Goal: Task Accomplishment & Management: Manage account settings

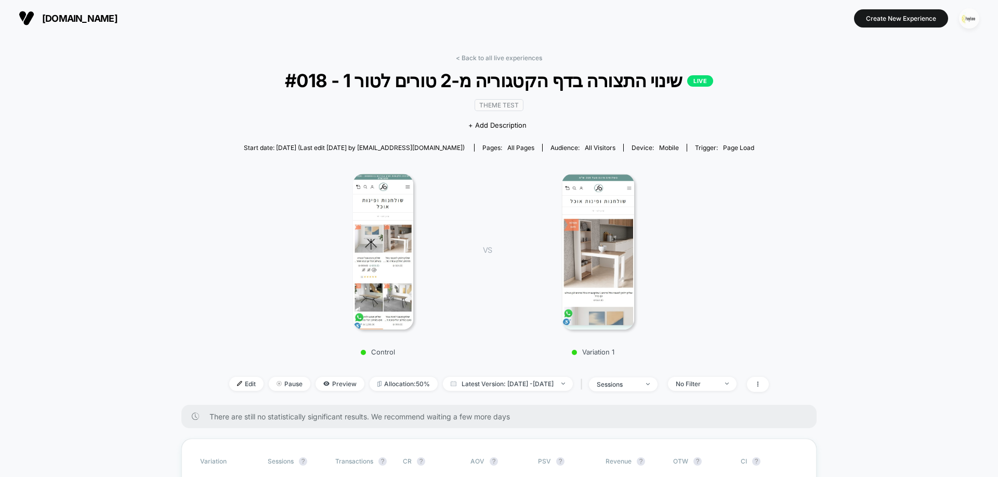
click at [973, 26] on img "button" at bounding box center [969, 18] width 20 height 20
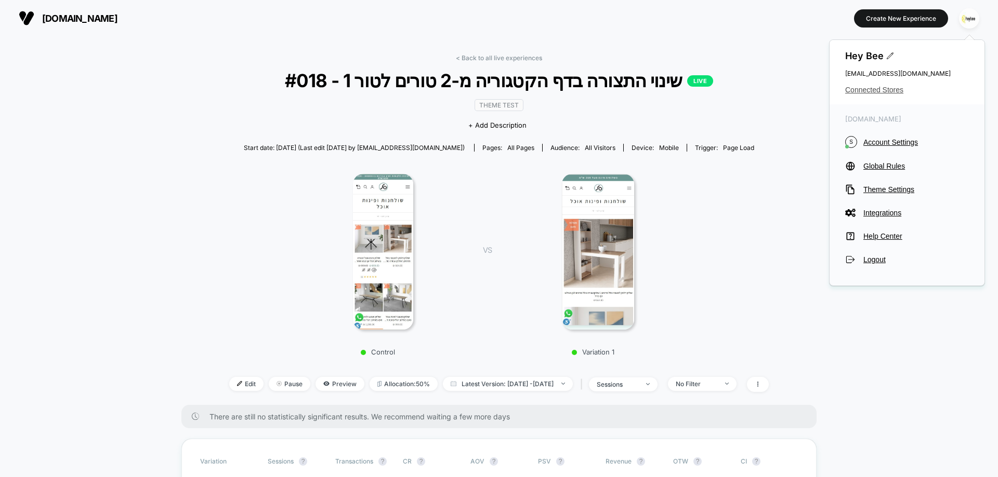
drag, startPoint x: 845, startPoint y: 91, endPoint x: 878, endPoint y: 93, distance: 32.8
click at [855, 90] on span "Connected Stores" at bounding box center [907, 90] width 124 height 8
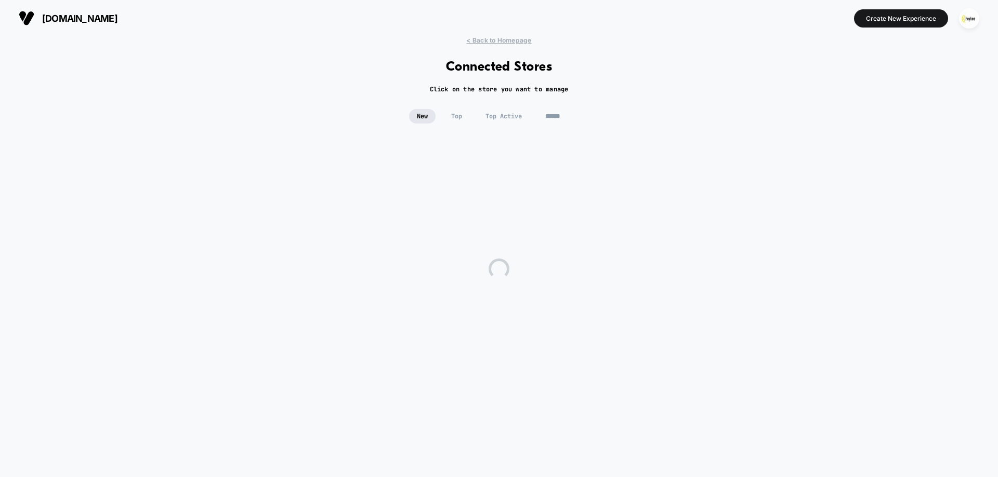
click at [878, 93] on html "[DOMAIN_NAME] Create New Experience [DOMAIN_NAME] < Back to Homepage Connected …" at bounding box center [499, 238] width 998 height 477
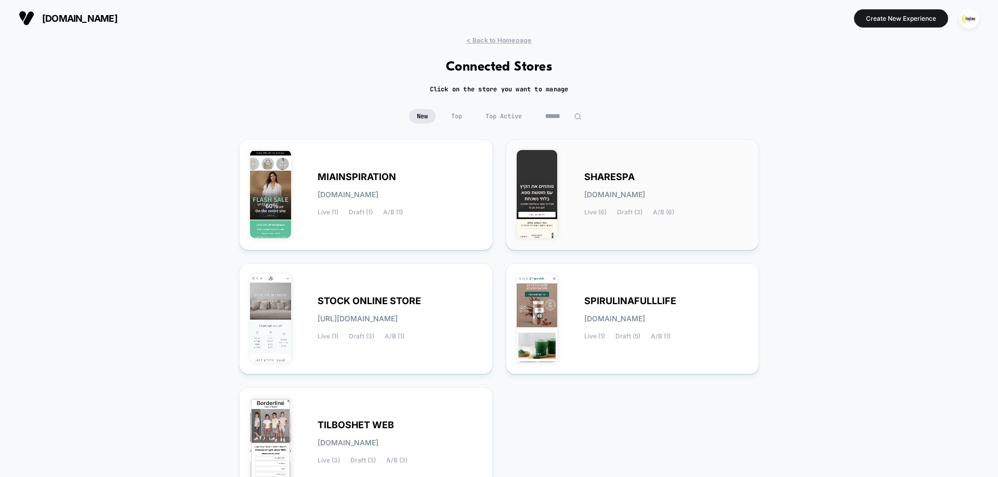
click at [634, 181] on div "SHARESPA [DOMAIN_NAME] Live (6) Draft (3) A/B (6)" at bounding box center [666, 195] width 164 height 43
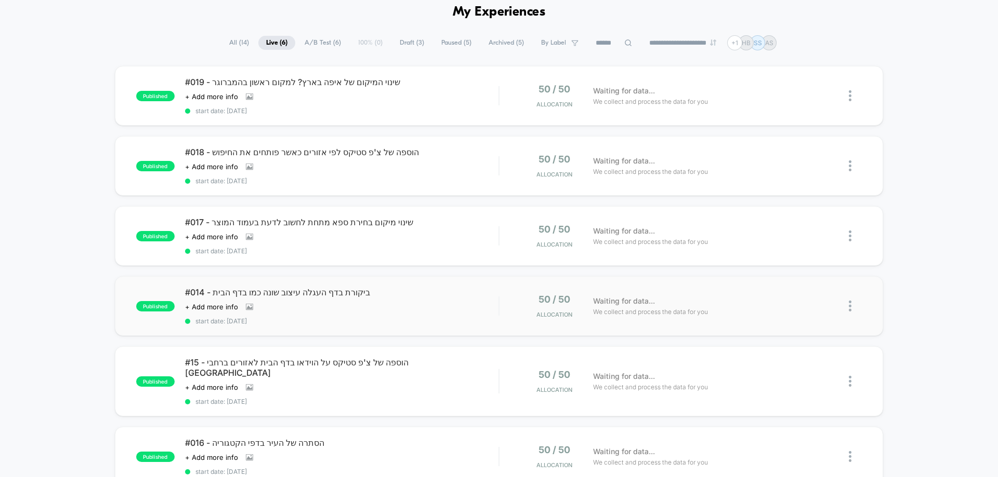
scroll to position [104, 0]
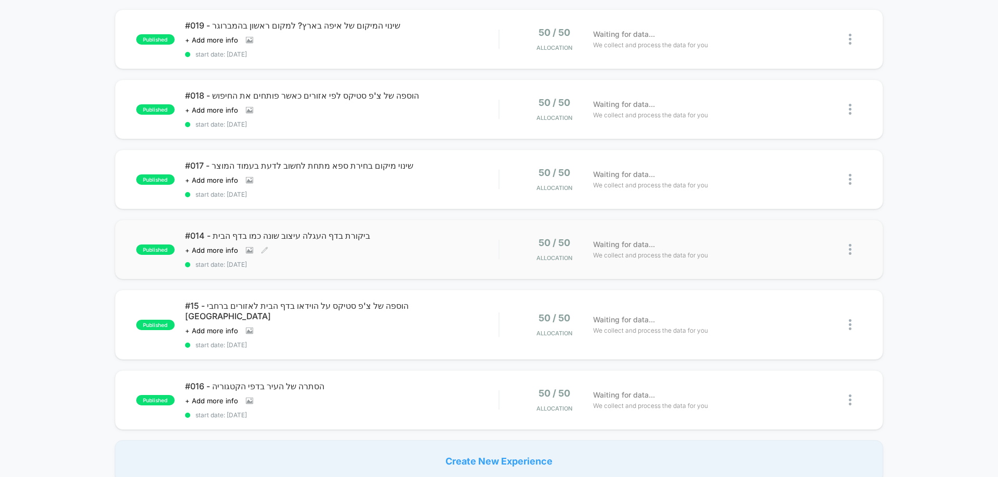
click at [365, 262] on span "start date: [DATE]" at bounding box center [341, 265] width 313 height 8
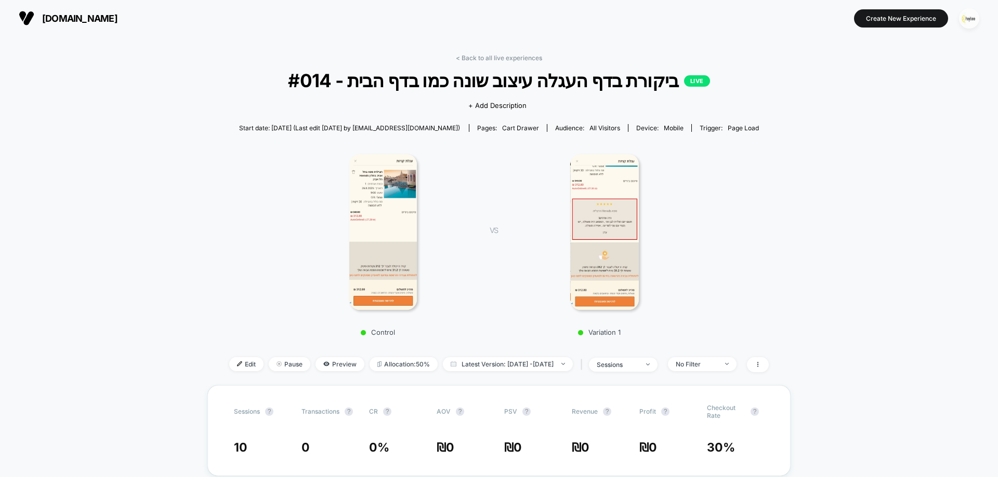
click at [963, 15] on img "button" at bounding box center [969, 18] width 20 height 20
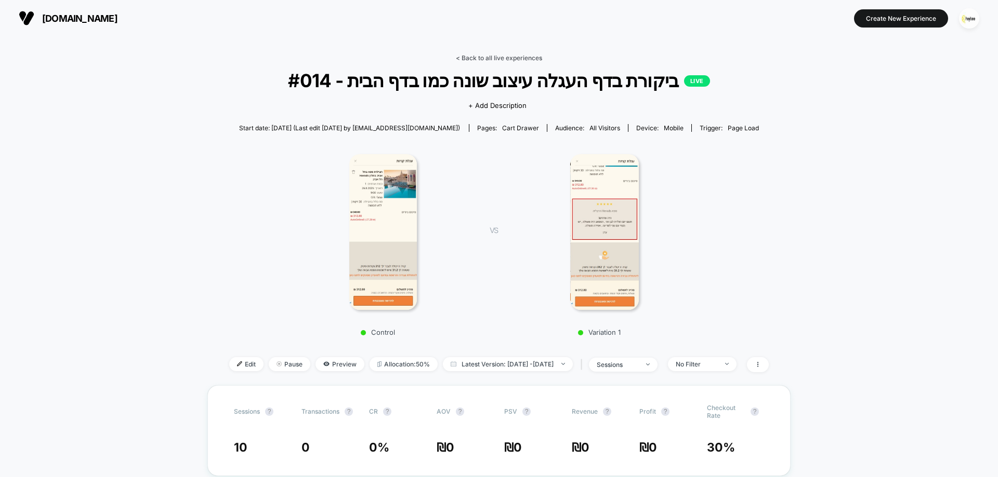
click at [510, 60] on link "< Back to all live experiences" at bounding box center [499, 58] width 86 height 8
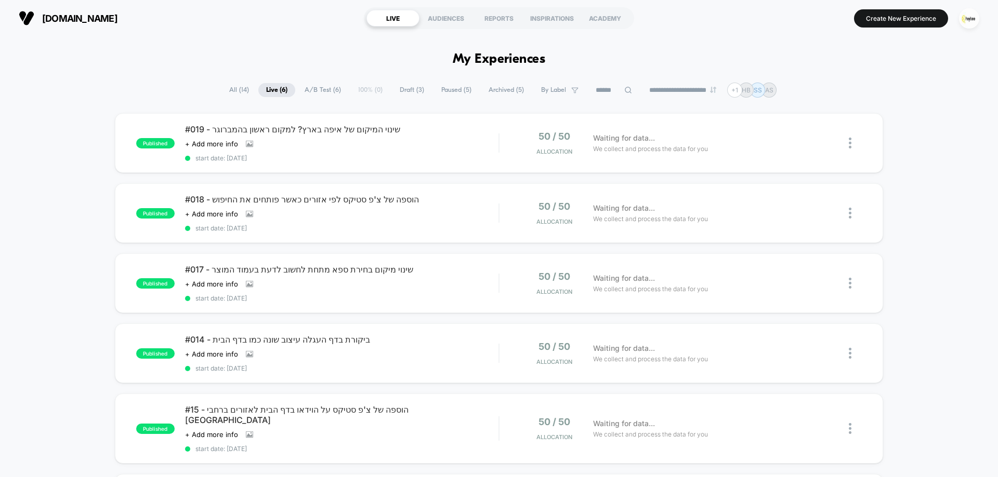
click at [402, 90] on span "Draft ( 3 )" at bounding box center [412, 90] width 40 height 14
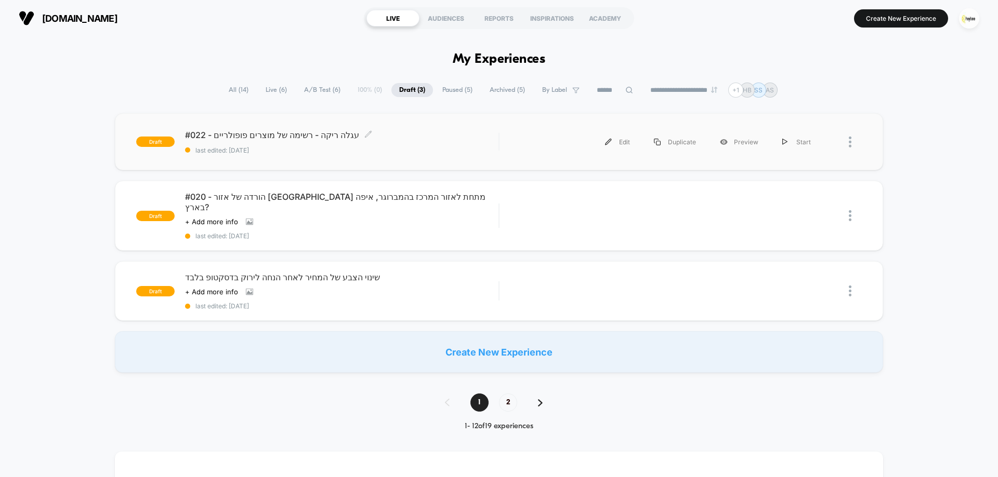
click at [305, 137] on span "#022 - עגלה ריקה - רשימה של מוצרים פופולריים Click to edit experience details" at bounding box center [341, 135] width 313 height 10
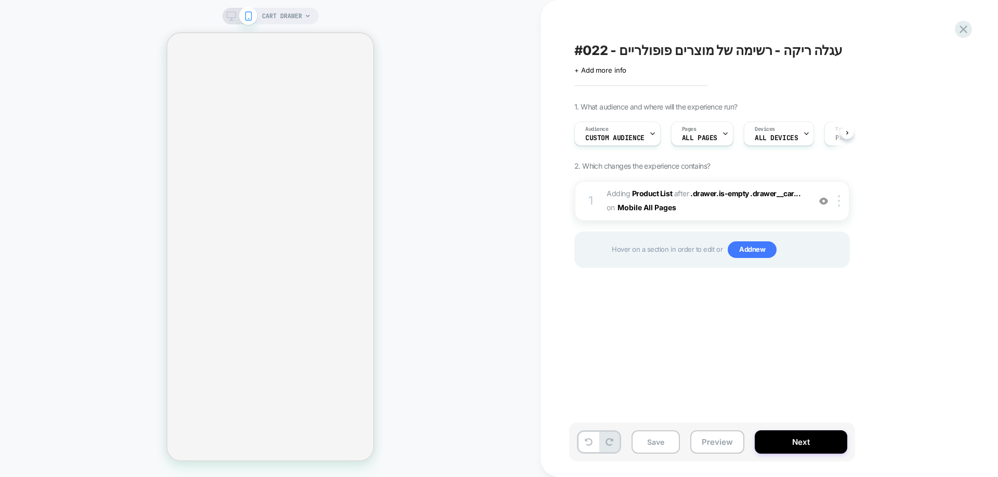
scroll to position [0, 1]
click at [711, 131] on div "Pages ALL PAGES" at bounding box center [699, 133] width 56 height 23
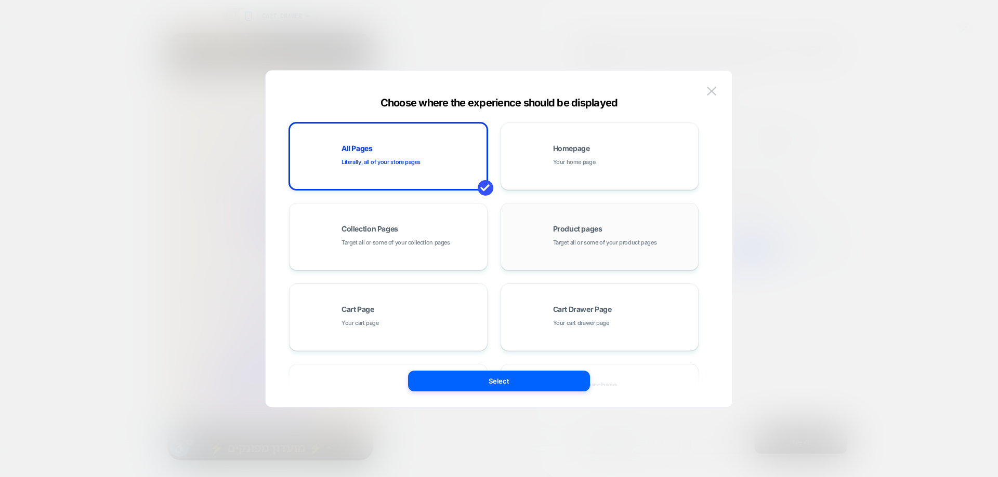
scroll to position [0, 0]
drag, startPoint x: 613, startPoint y: 297, endPoint x: 610, endPoint y: 311, distance: 13.8
click at [612, 301] on div "Cart Drawer Page Your cart drawer page" at bounding box center [599, 317] width 187 height 57
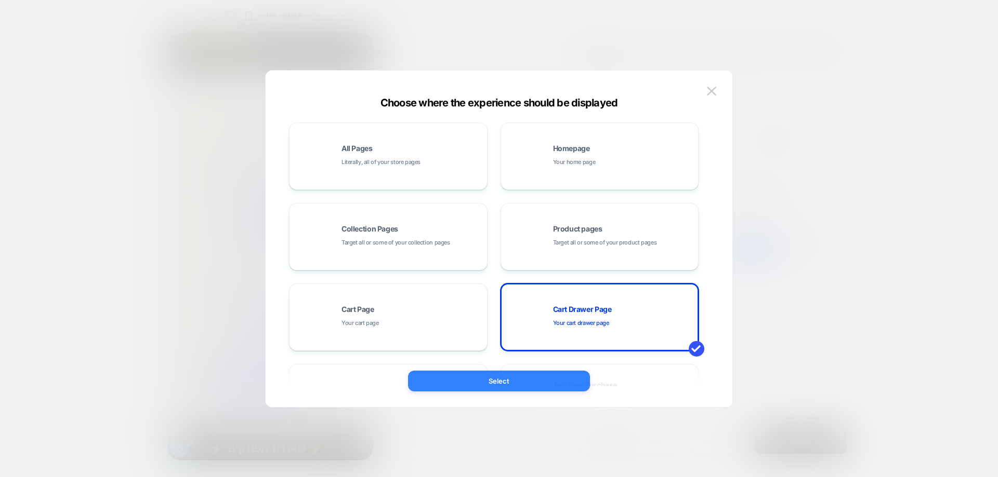
click at [541, 376] on button "Select" at bounding box center [499, 381] width 182 height 21
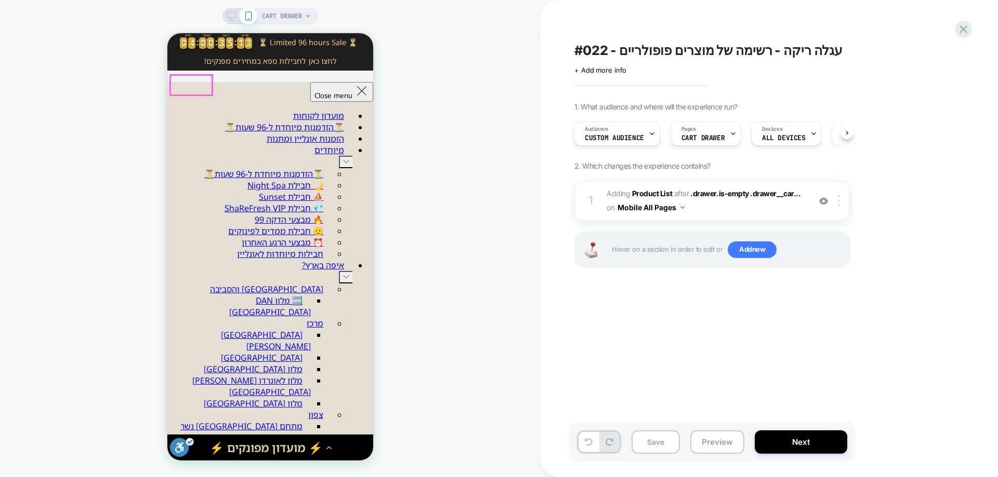
click at [181, 88] on div at bounding box center [191, 85] width 42 height 20
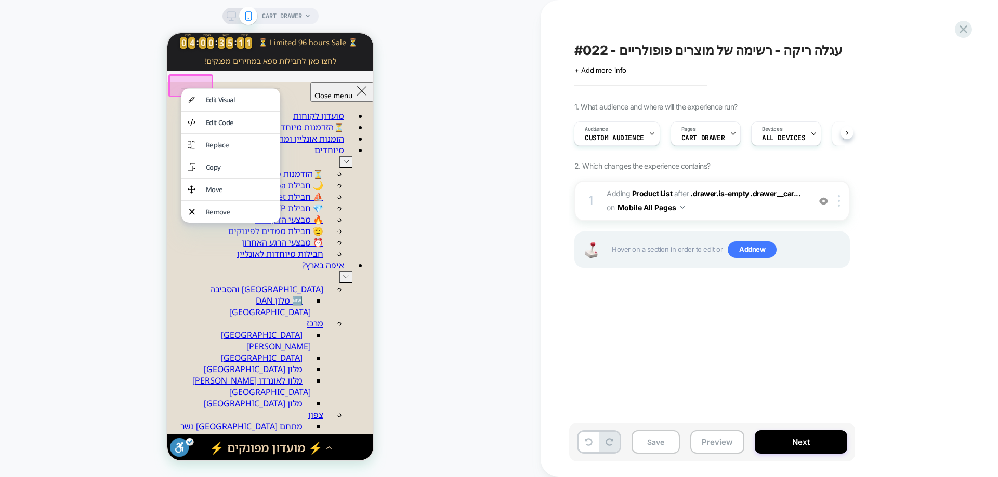
click at [462, 125] on div "CART DRAWER" at bounding box center [270, 238] width 540 height 457
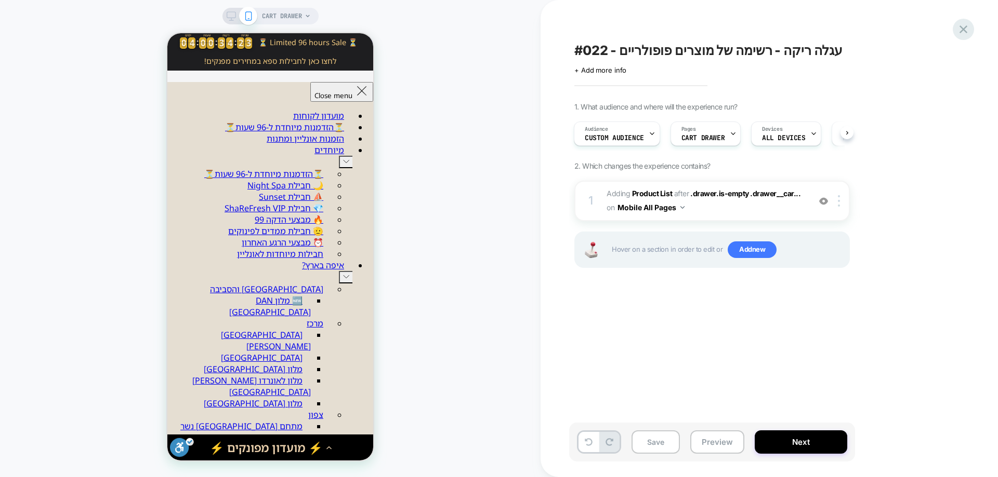
click at [968, 31] on icon at bounding box center [963, 29] width 14 height 14
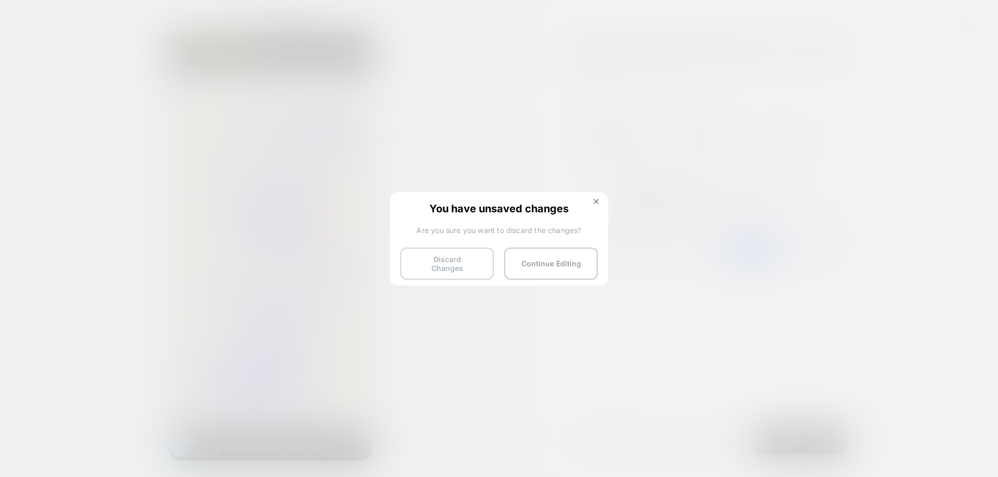
click at [465, 264] on button "Discard Changes" at bounding box center [447, 264] width 94 height 32
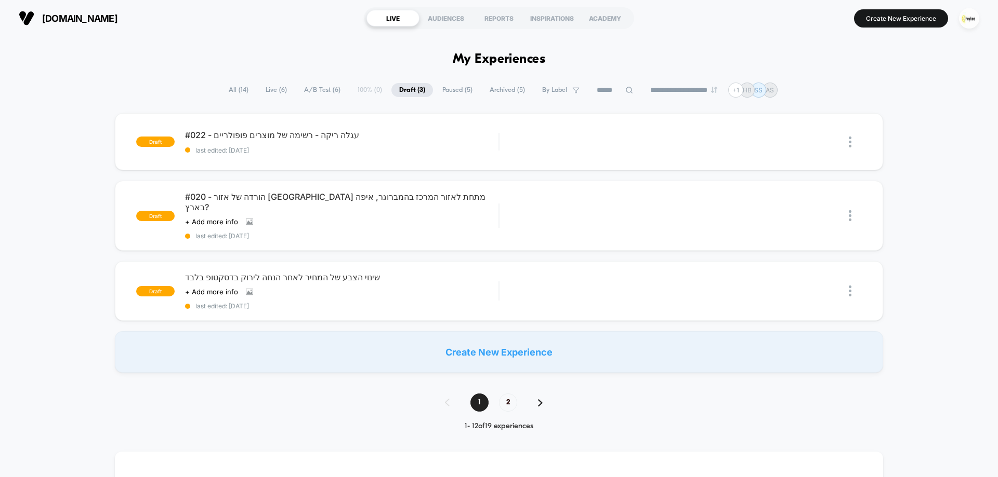
click at [274, 87] on span "Live ( 6 )" at bounding box center [276, 90] width 37 height 14
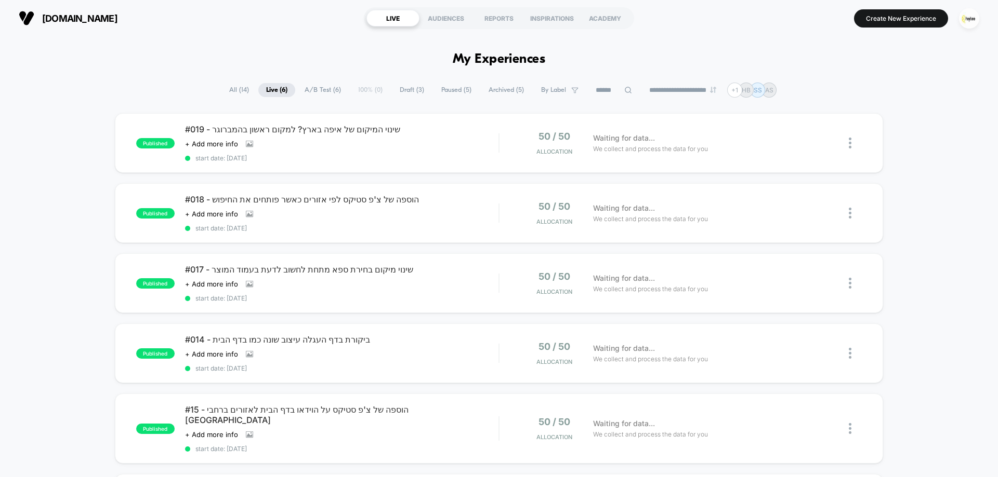
click at [986, 17] on div "[DOMAIN_NAME] LIVE AUDIENCES REPORTS INSPIRATIONS ACADEMY Create New Experience" at bounding box center [499, 18] width 998 height 36
click at [972, 17] on img "button" at bounding box center [969, 18] width 20 height 20
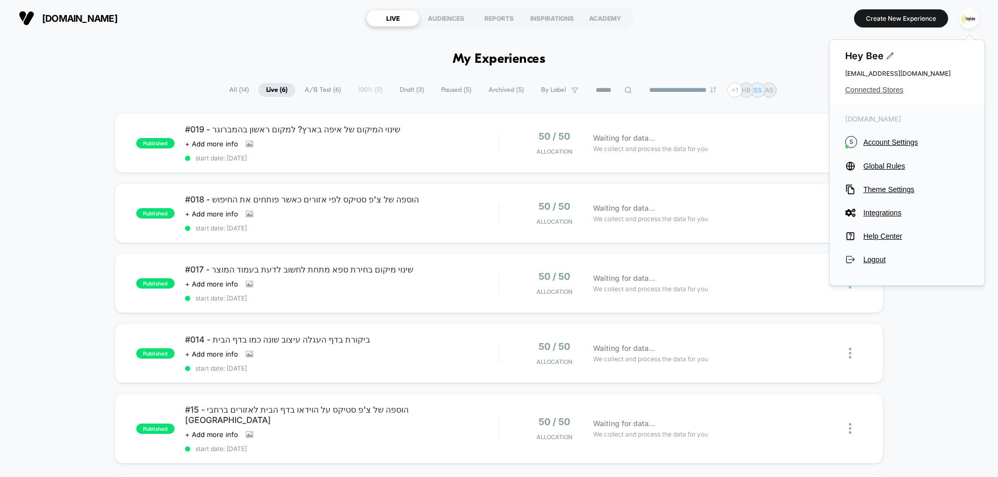
click at [866, 90] on span "Connected Stores" at bounding box center [907, 90] width 124 height 8
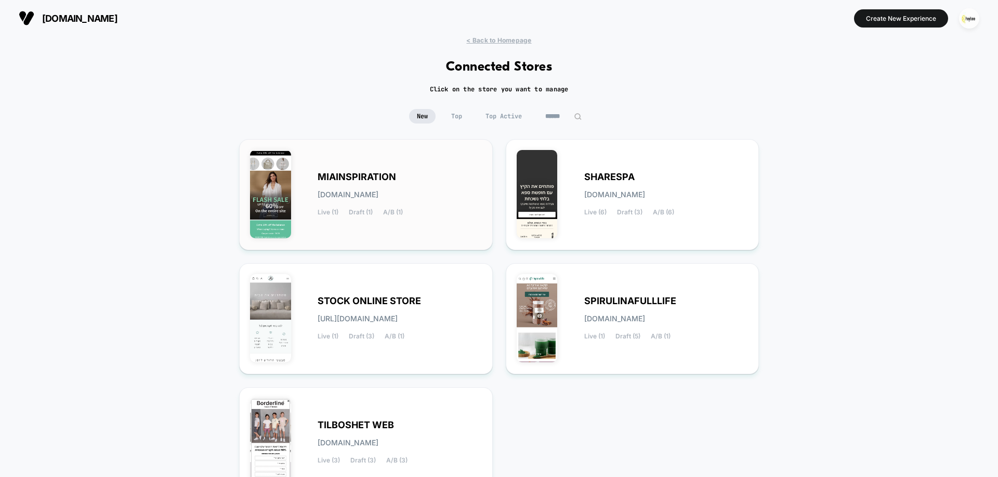
click at [359, 201] on div "MIAINSPIRATION [DOMAIN_NAME] Live (1) Draft (1) A/B (1)" at bounding box center [399, 195] width 164 height 43
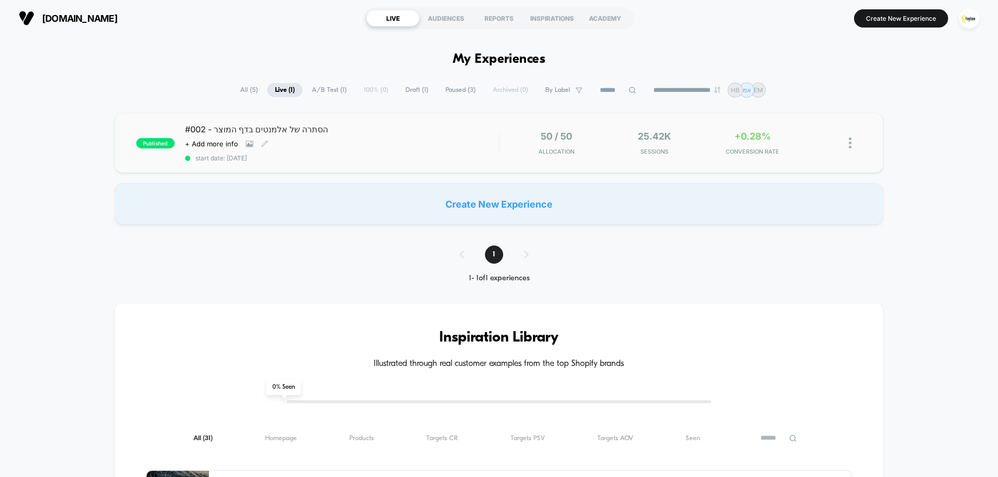
click at [408, 145] on div "#002 - הסתרה של אלמנטים בדף המוצר Click to view images Click to edit experience…" at bounding box center [341, 143] width 313 height 38
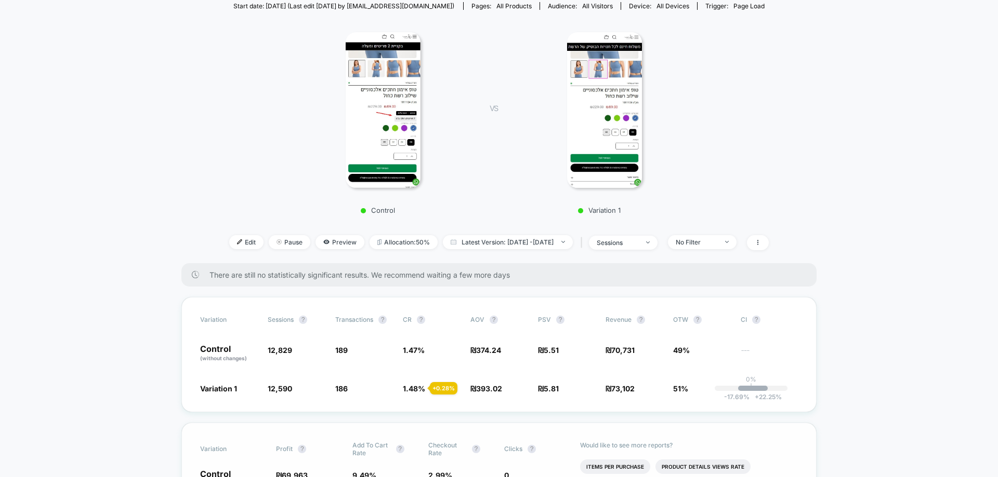
scroll to position [260, 0]
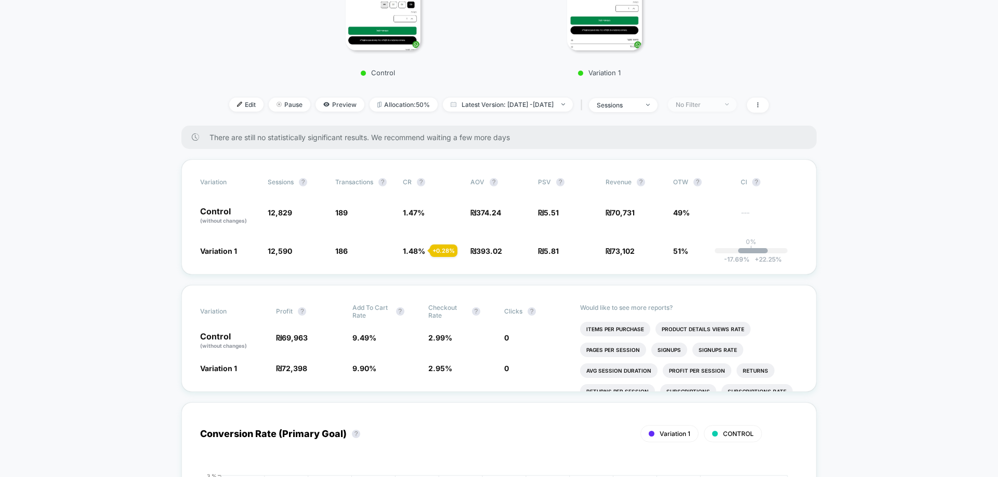
click at [717, 107] on div "No Filter" at bounding box center [696, 105] width 42 height 8
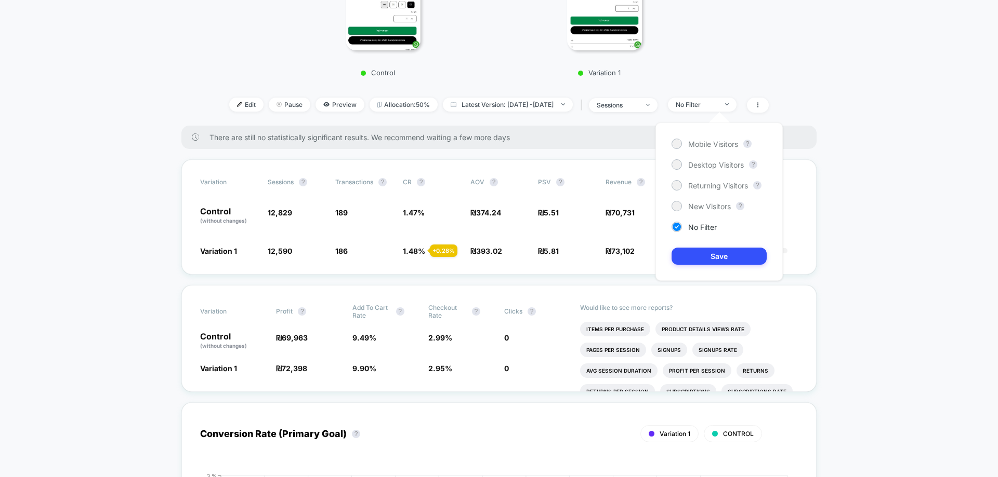
click at [721, 150] on div "Mobile Visitors ? Desktop Visitors ? Returning Visitors ? New Visitors ? No Fil…" at bounding box center [718, 202] width 127 height 158
click at [687, 144] on div "Mobile Visitors" at bounding box center [704, 144] width 67 height 10
click at [709, 259] on button "Save" at bounding box center [718, 256] width 95 height 17
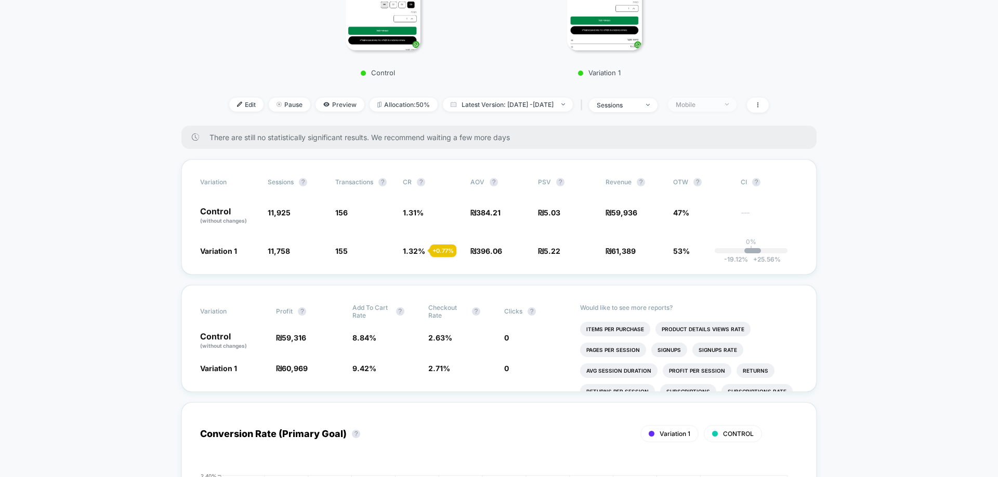
click at [722, 110] on span "Mobile" at bounding box center [702, 105] width 69 height 14
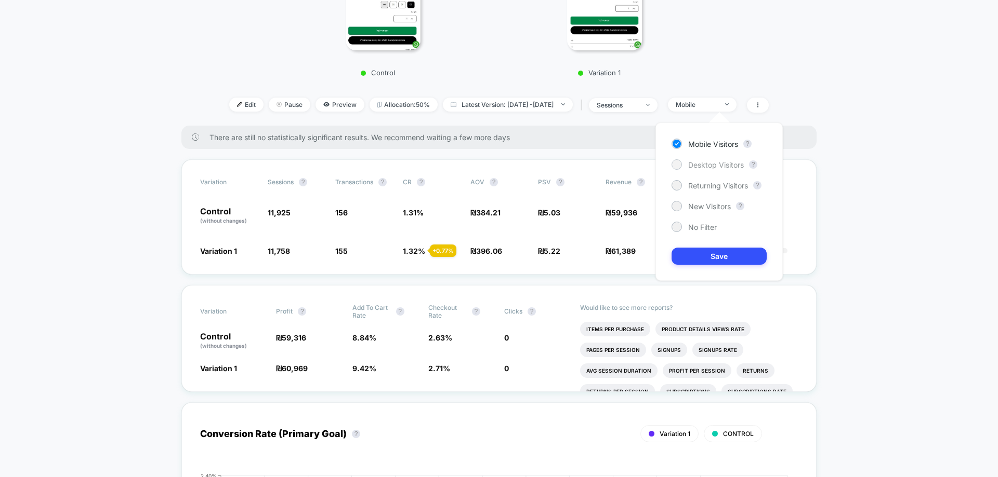
click at [708, 163] on span "Desktop Visitors" at bounding box center [716, 165] width 56 height 9
click at [712, 251] on button "Save" at bounding box center [718, 256] width 95 height 17
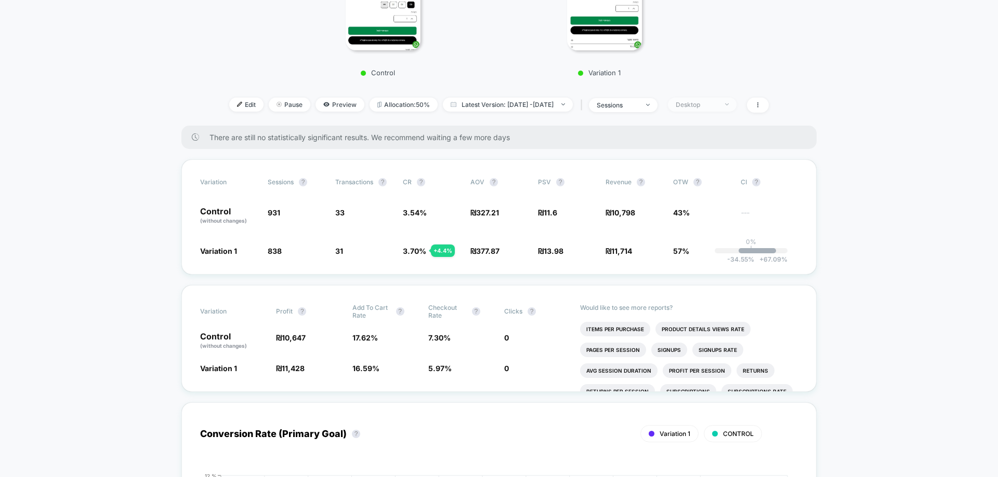
click at [717, 101] on div "Desktop" at bounding box center [696, 105] width 42 height 8
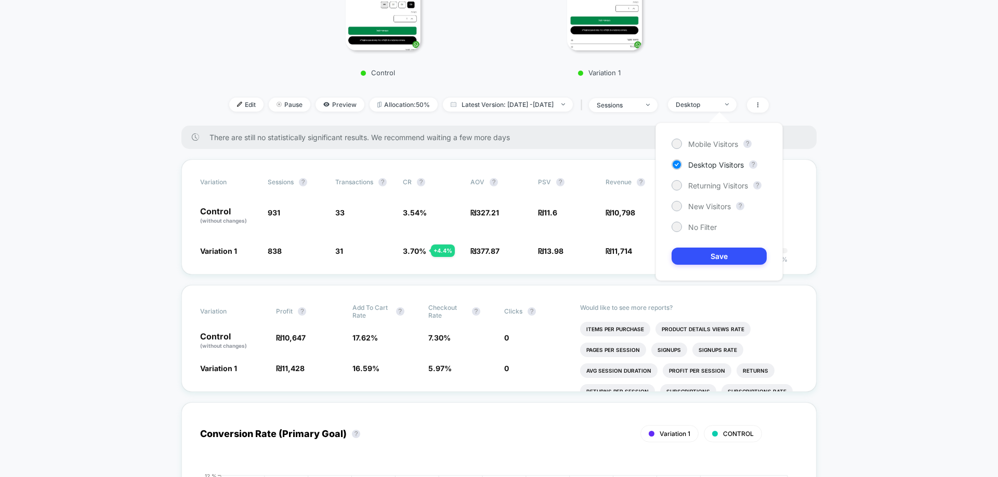
click at [707, 177] on div "Mobile Visitors ? Desktop Visitors ? Returning Visitors ? New Visitors ? No Fil…" at bounding box center [718, 202] width 127 height 158
click at [705, 185] on span "Returning Visitors" at bounding box center [718, 185] width 60 height 9
drag, startPoint x: 717, startPoint y: 253, endPoint x: 716, endPoint y: 262, distance: 8.9
click at [717, 254] on button "Save" at bounding box center [718, 256] width 95 height 17
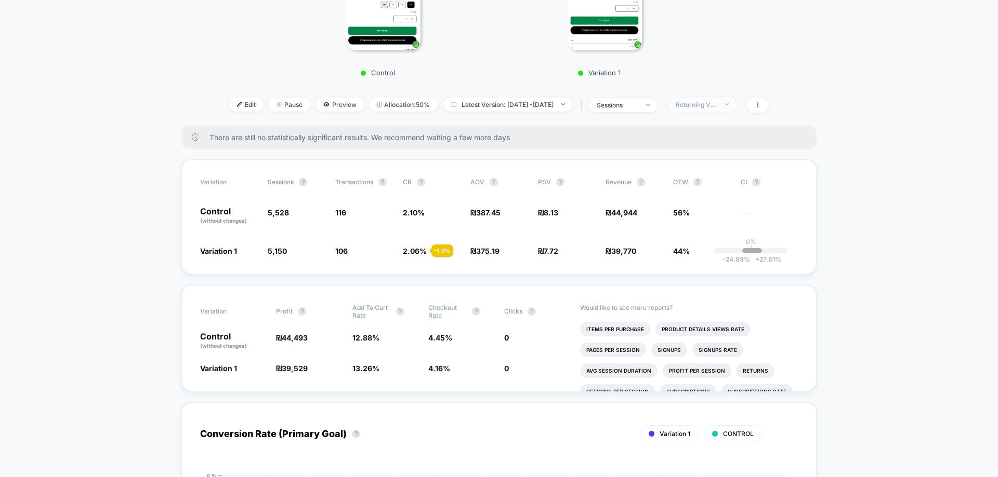
click at [717, 104] on div "Returning Visitors" at bounding box center [696, 105] width 42 height 8
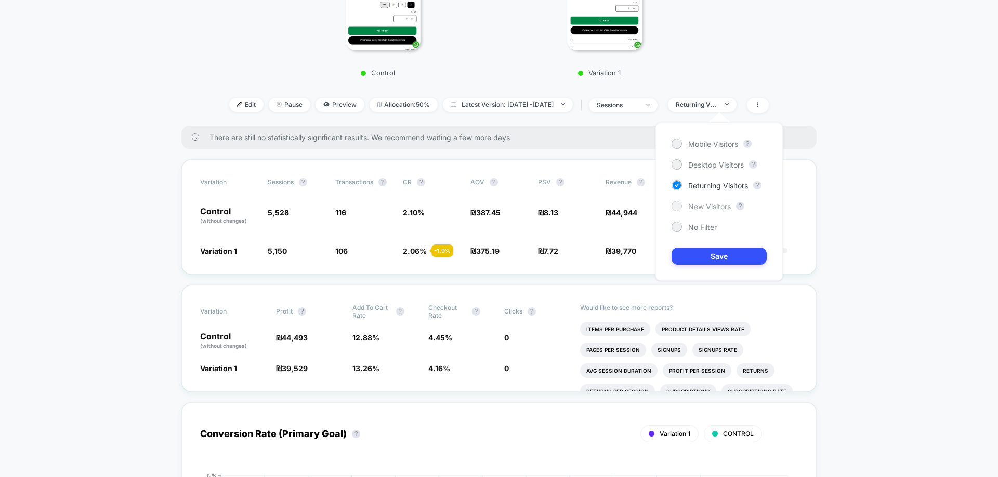
click at [717, 205] on span "New Visitors" at bounding box center [709, 206] width 43 height 9
click at [717, 248] on button "Save" at bounding box center [718, 256] width 95 height 17
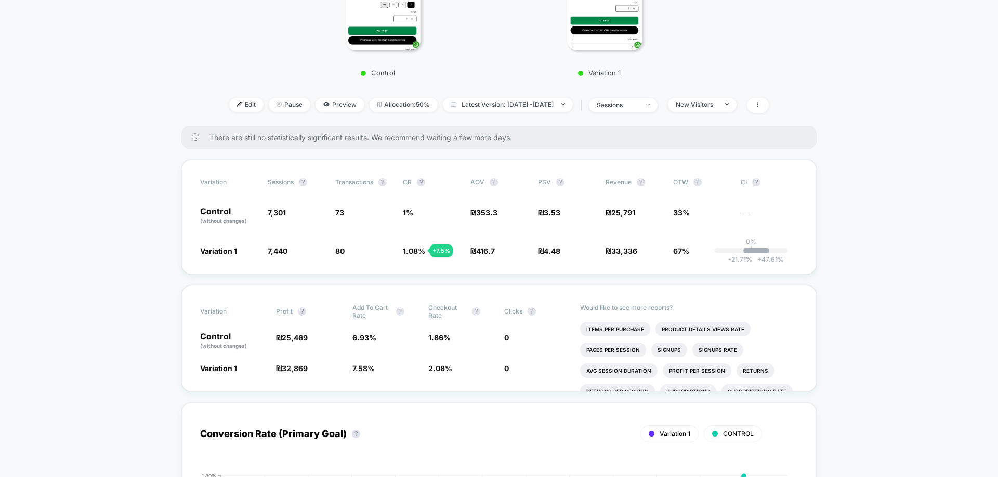
click at [717, 105] on div "New Visitors" at bounding box center [696, 105] width 42 height 8
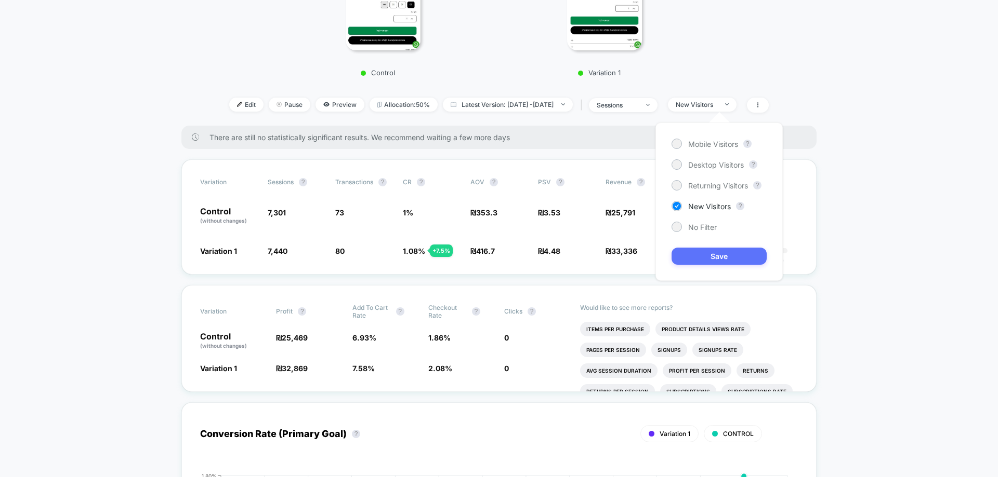
click at [716, 254] on button "Save" at bounding box center [718, 256] width 95 height 17
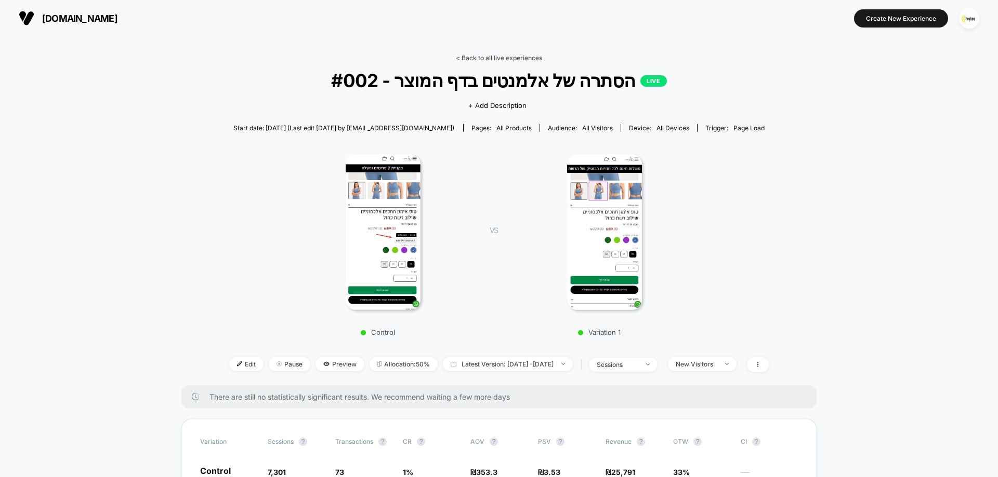
click at [522, 60] on link "< Back to all live experiences" at bounding box center [499, 58] width 86 height 8
